Goal: Information Seeking & Learning: Learn about a topic

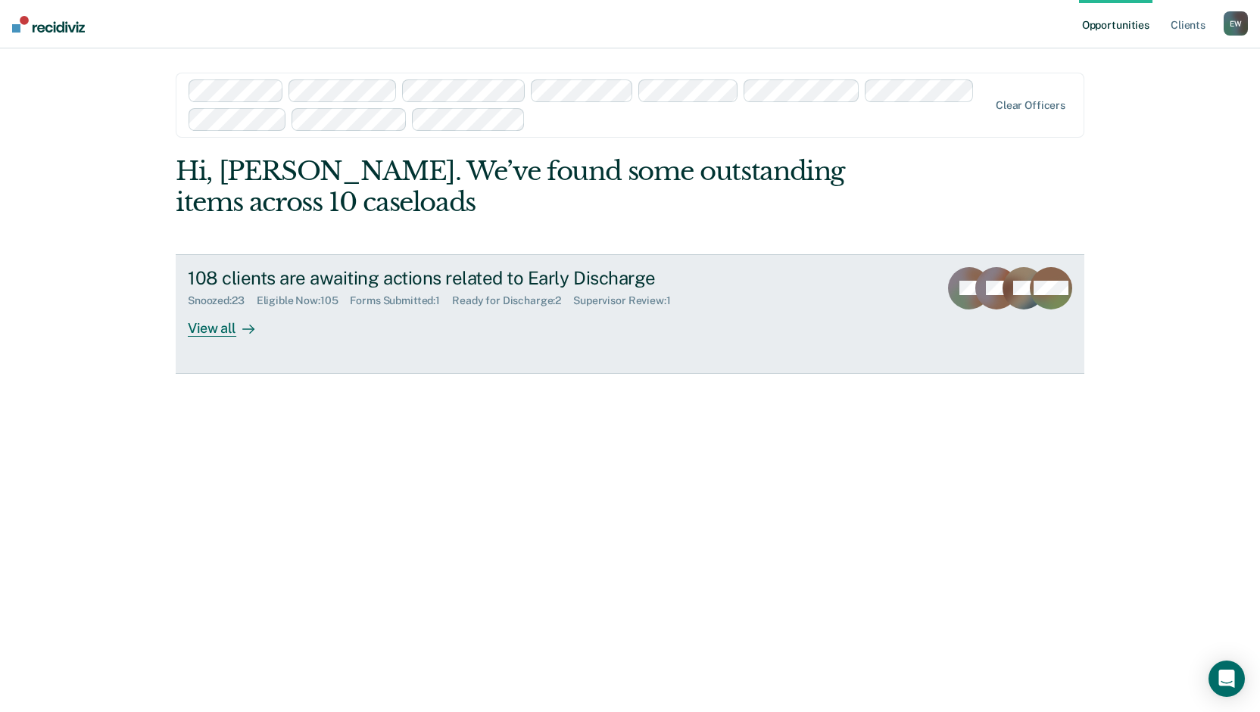
click at [232, 328] on div "View all" at bounding box center [230, 322] width 85 height 30
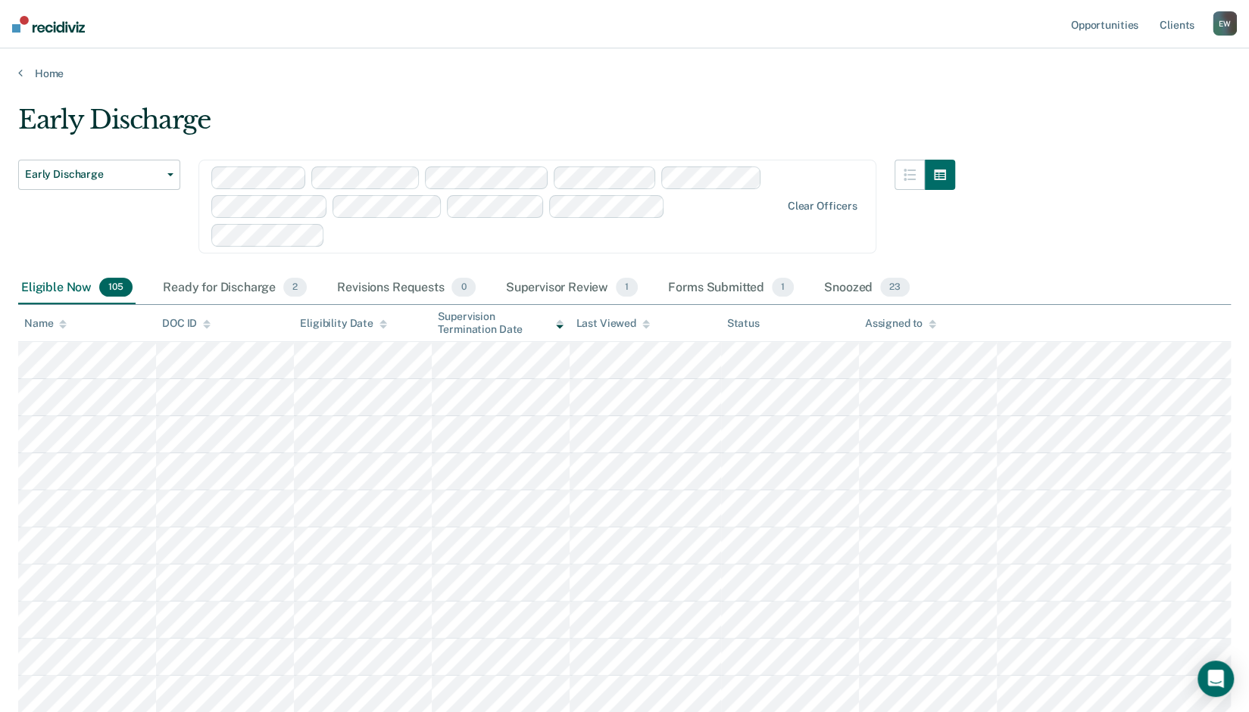
click at [912, 317] on div "Assigned to" at bounding box center [900, 323] width 71 height 13
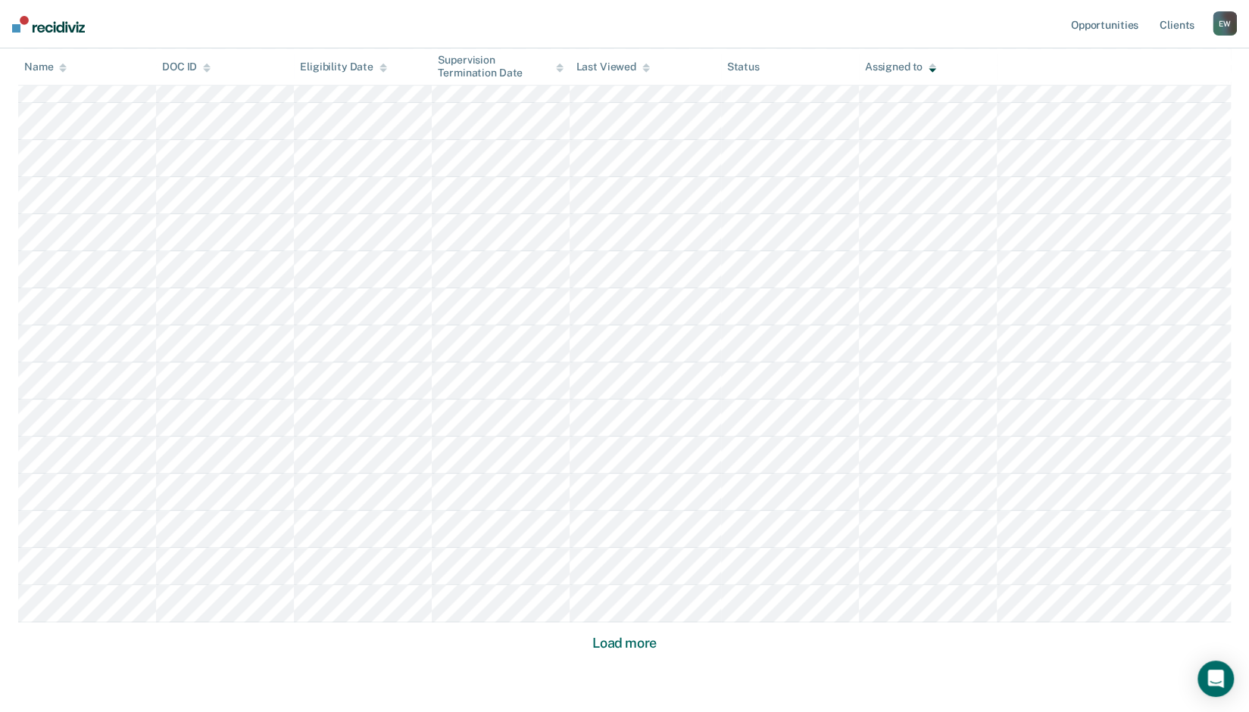
scroll to position [903, 0]
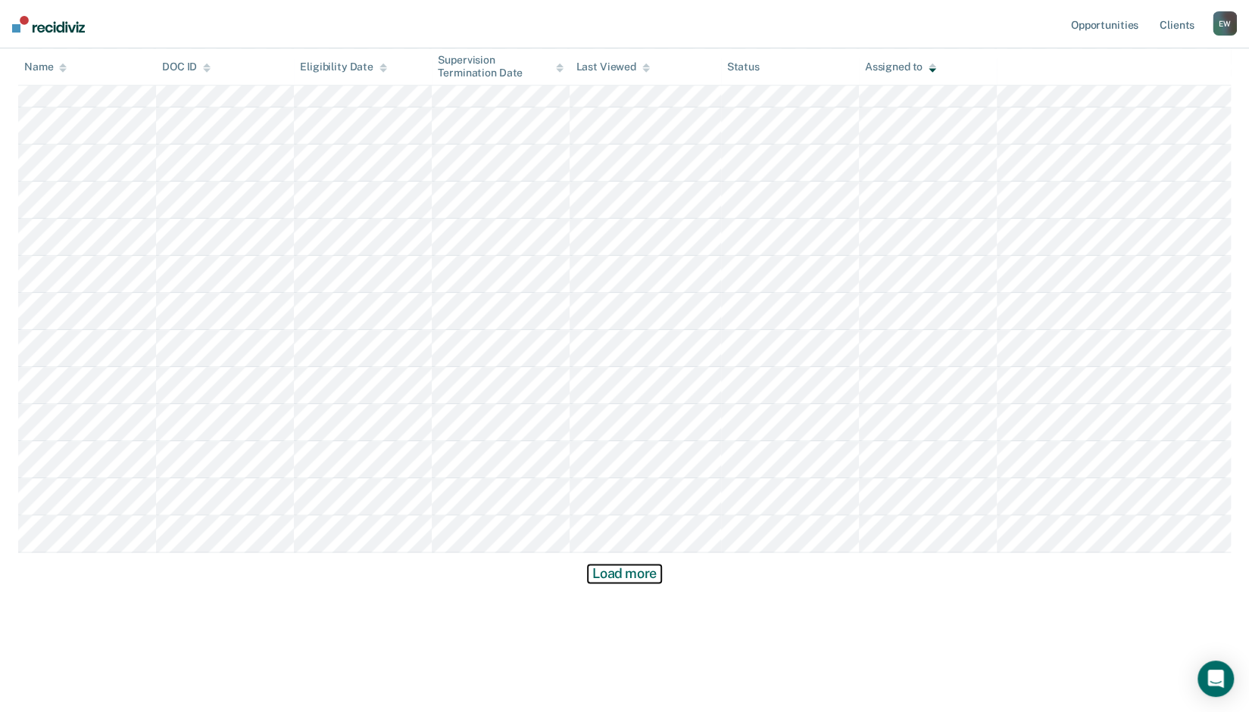
click at [628, 569] on button "Load more" at bounding box center [624, 574] width 73 height 18
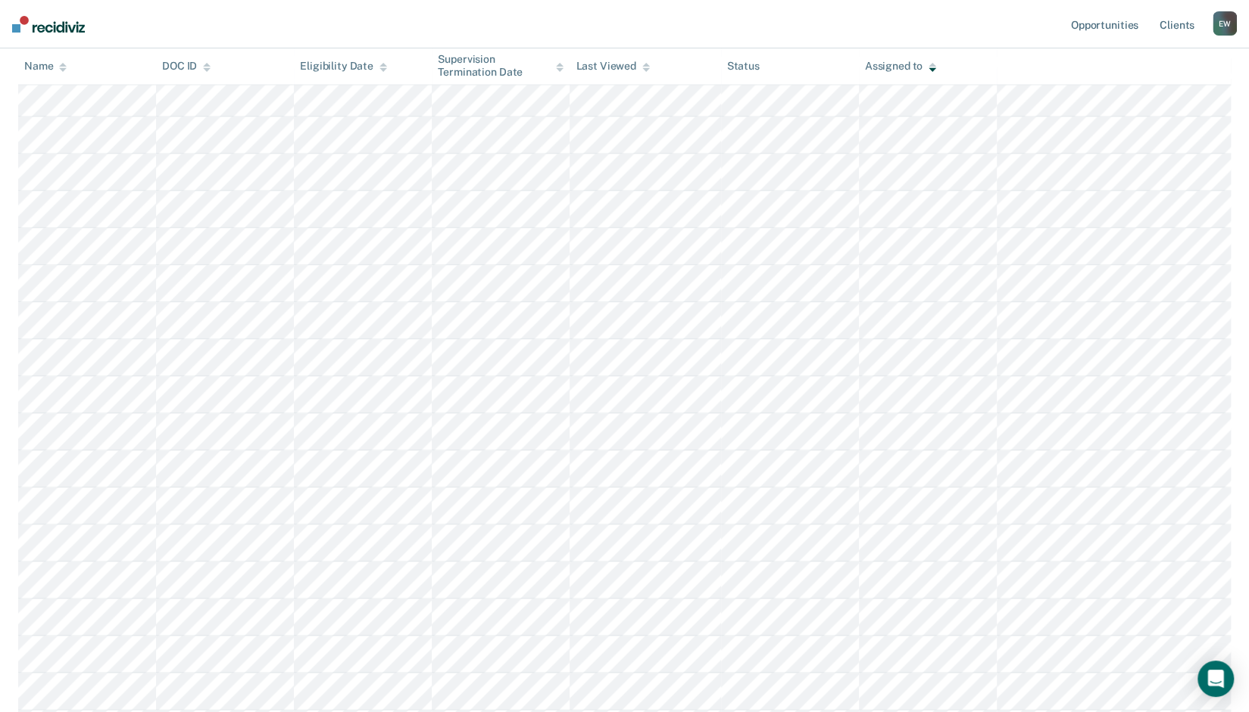
scroll to position [1660, 0]
